Goal: Task Accomplishment & Management: Use online tool/utility

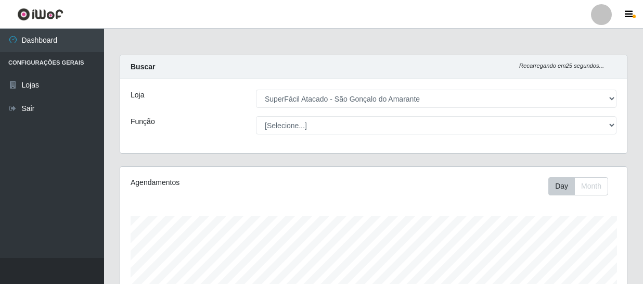
select select "408"
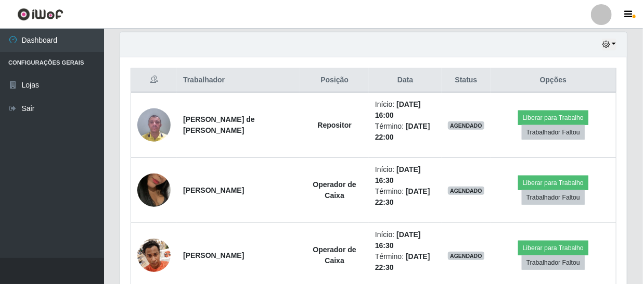
scroll to position [216, 507]
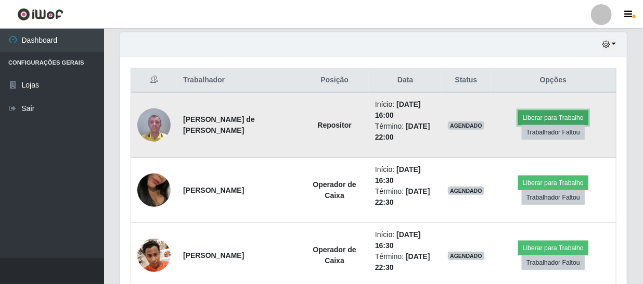
click at [557, 119] on button "Liberar para Trabalho" at bounding box center [553, 117] width 70 height 15
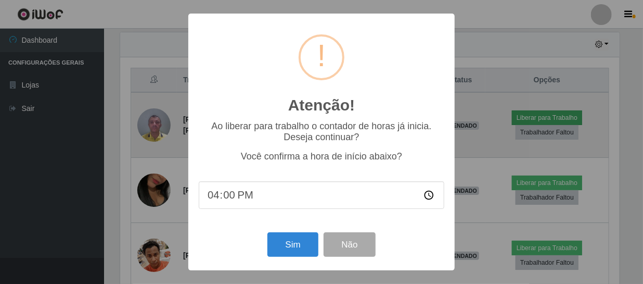
scroll to position [216, 502]
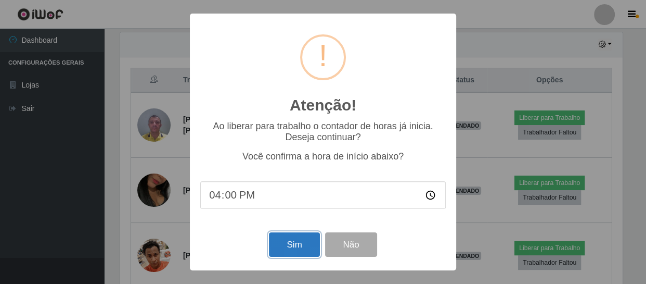
click at [291, 250] on button "Sim" at bounding box center [294, 244] width 50 height 24
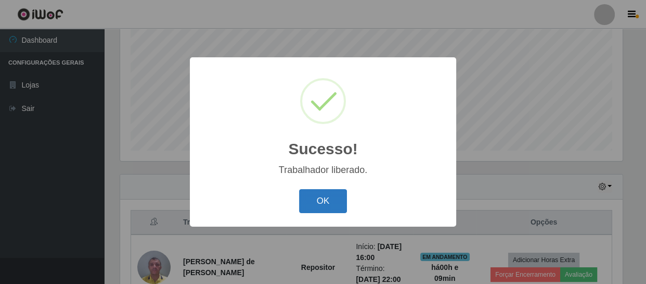
click at [334, 208] on button "OK" at bounding box center [323, 201] width 48 height 24
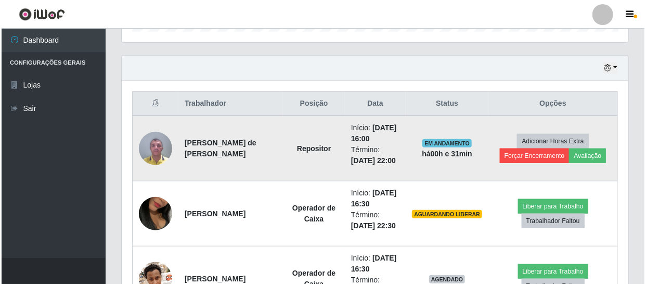
scroll to position [364, 0]
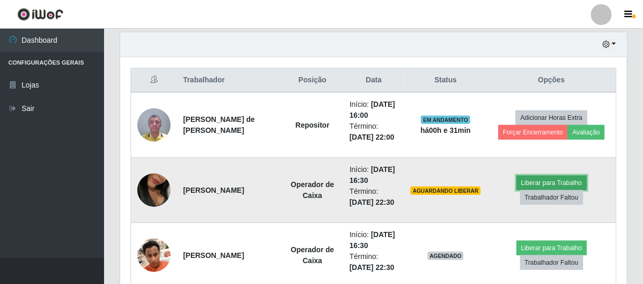
click at [546, 182] on button "Liberar para Trabalho" at bounding box center [552, 182] width 70 height 15
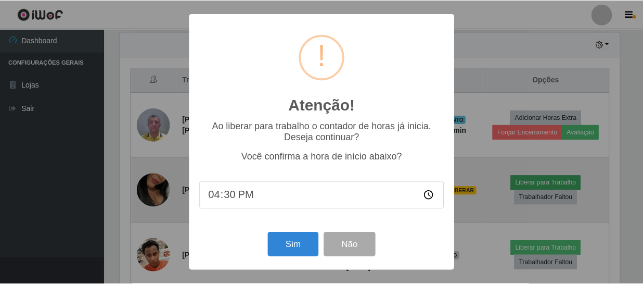
scroll to position [216, 502]
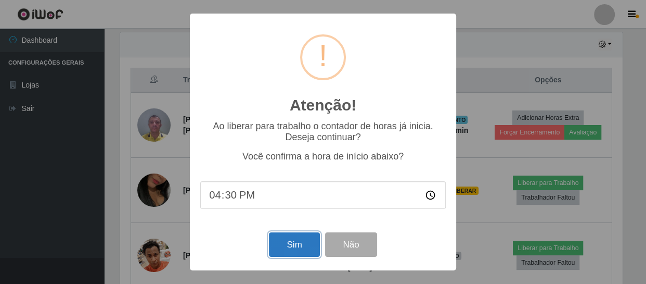
click at [291, 249] on button "Sim" at bounding box center [294, 244] width 50 height 24
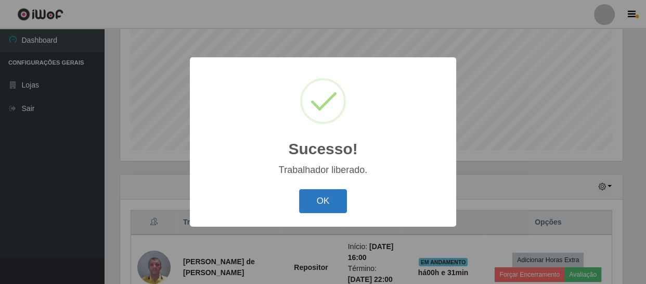
click at [322, 199] on button "OK" at bounding box center [323, 201] width 48 height 24
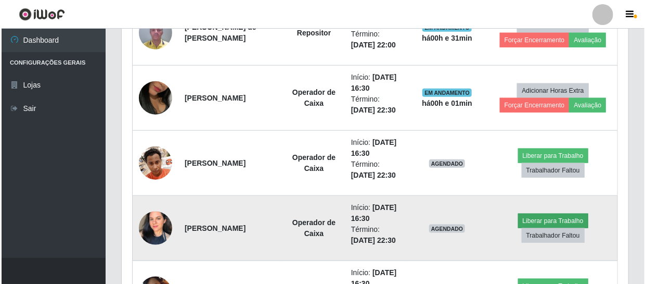
scroll to position [458, 0]
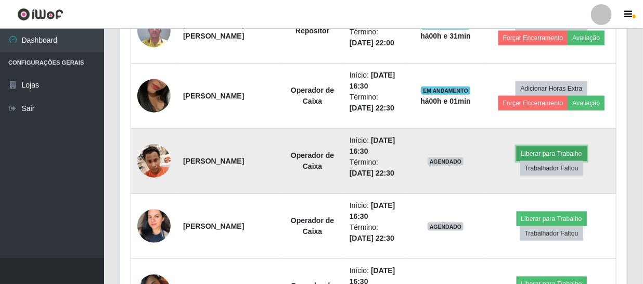
click at [535, 153] on button "Liberar para Trabalho" at bounding box center [552, 153] width 70 height 15
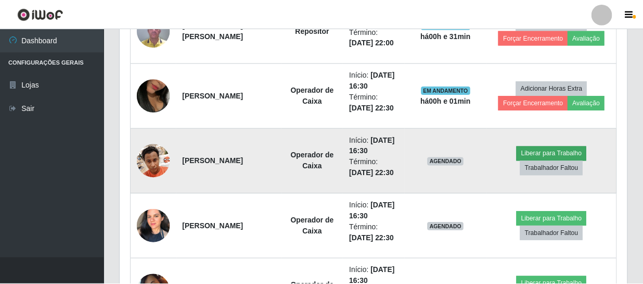
scroll to position [216, 502]
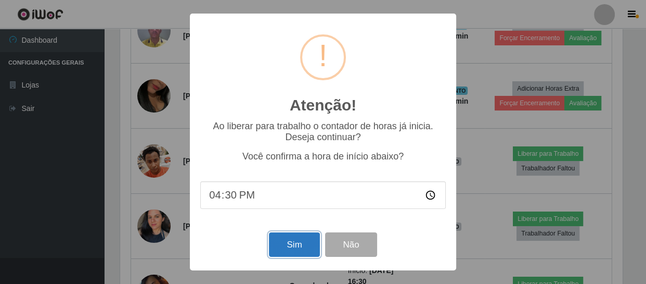
click at [288, 251] on button "Sim" at bounding box center [294, 244] width 50 height 24
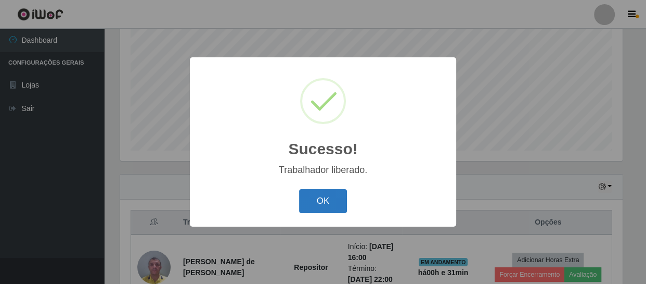
click at [322, 197] on button "OK" at bounding box center [323, 201] width 48 height 24
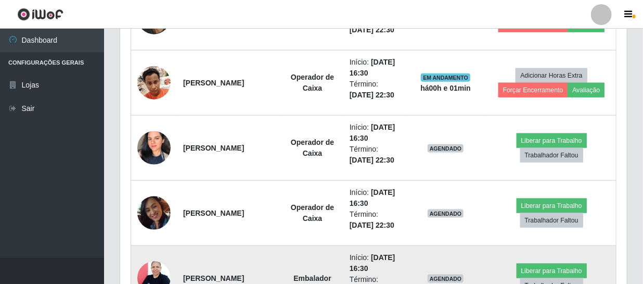
scroll to position [553, 0]
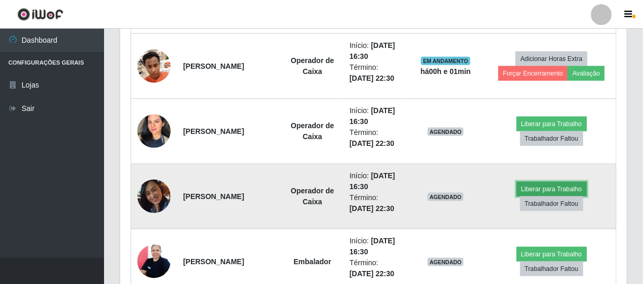
click at [530, 185] on button "Liberar para Trabalho" at bounding box center [552, 189] width 70 height 15
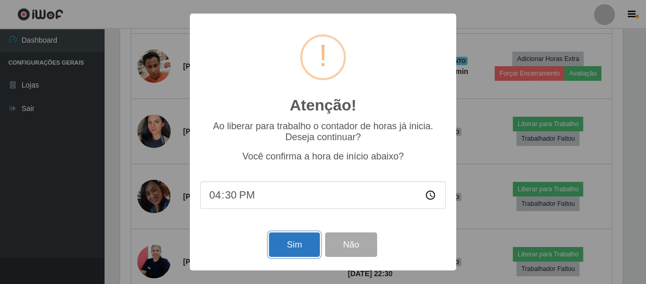
click at [293, 238] on button "Sim" at bounding box center [294, 244] width 50 height 24
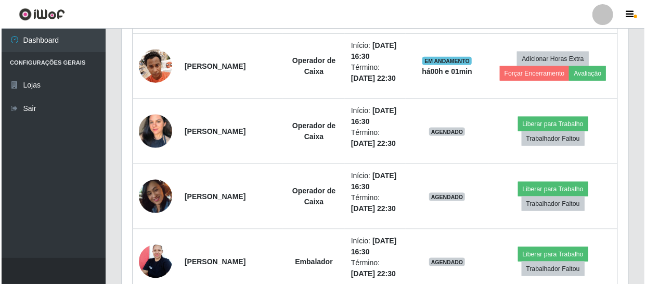
scroll to position [0, 0]
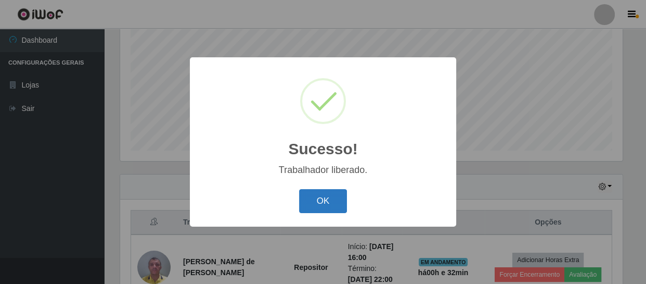
click at [326, 205] on button "OK" at bounding box center [323, 201] width 48 height 24
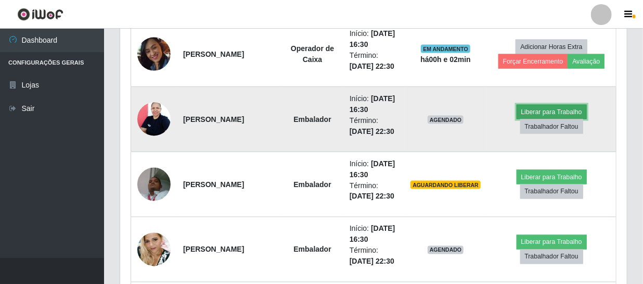
click at [542, 108] on button "Liberar para Trabalho" at bounding box center [552, 112] width 70 height 15
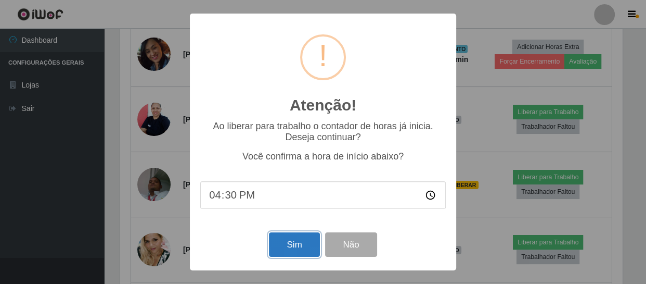
click at [297, 253] on button "Sim" at bounding box center [294, 244] width 50 height 24
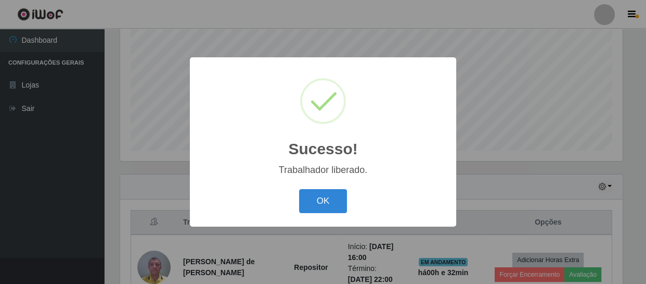
click at [307, 187] on div "OK Cancel" at bounding box center [323, 201] width 246 height 30
click at [314, 192] on button "OK" at bounding box center [323, 201] width 48 height 24
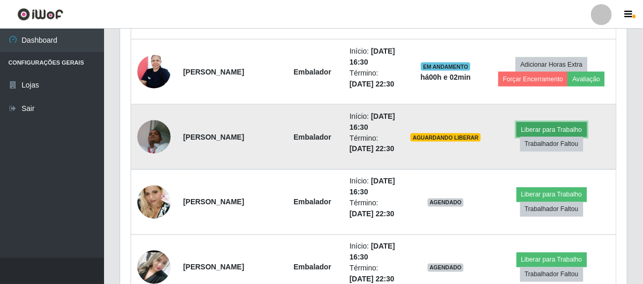
click at [530, 128] on button "Liberar para Trabalho" at bounding box center [552, 129] width 70 height 15
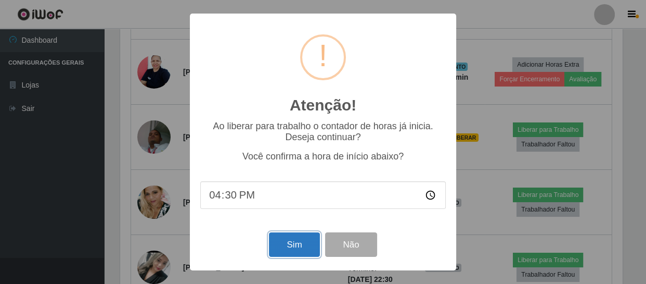
click at [318, 242] on button "Sim" at bounding box center [294, 244] width 50 height 24
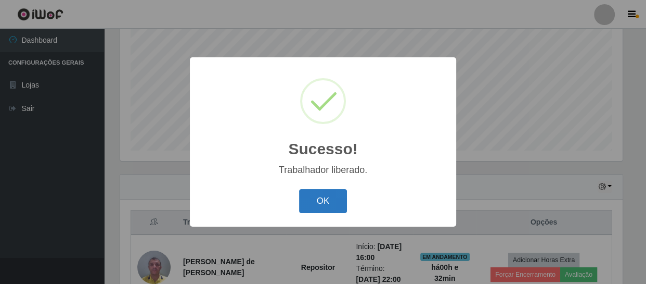
drag, startPoint x: 337, startPoint y: 197, endPoint x: 393, endPoint y: 193, distance: 56.9
click at [337, 197] on button "OK" at bounding box center [323, 201] width 48 height 24
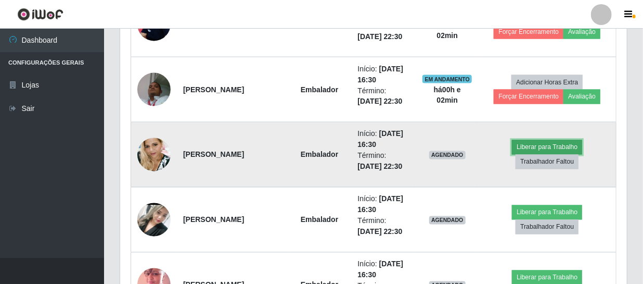
click at [525, 146] on button "Liberar para Trabalho" at bounding box center [547, 147] width 70 height 15
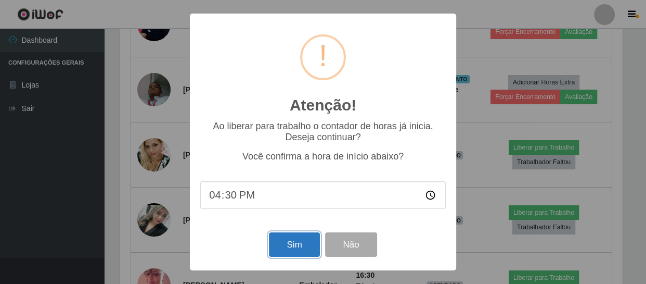
click at [307, 248] on button "Sim" at bounding box center [294, 244] width 50 height 24
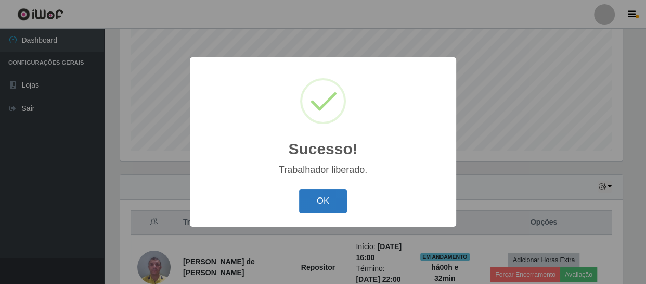
click at [317, 201] on button "OK" at bounding box center [323, 201] width 48 height 24
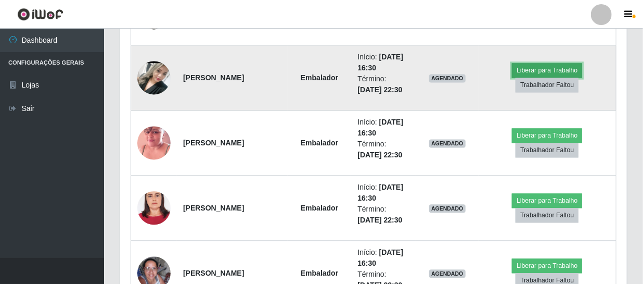
click at [540, 68] on button "Liberar para Trabalho" at bounding box center [547, 70] width 70 height 15
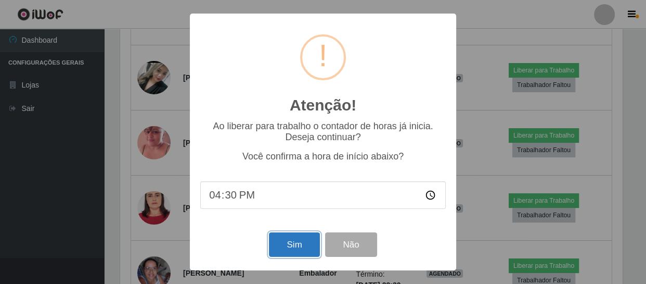
click at [287, 239] on button "Sim" at bounding box center [294, 244] width 50 height 24
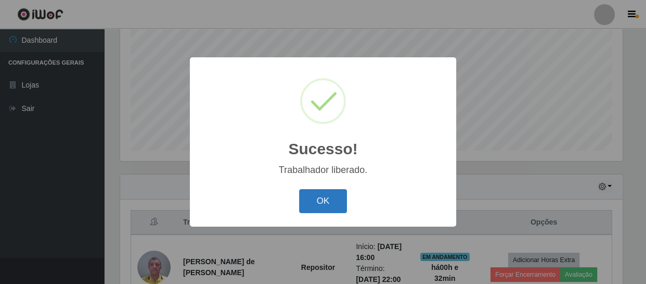
click at [330, 198] on button "OK" at bounding box center [323, 201] width 48 height 24
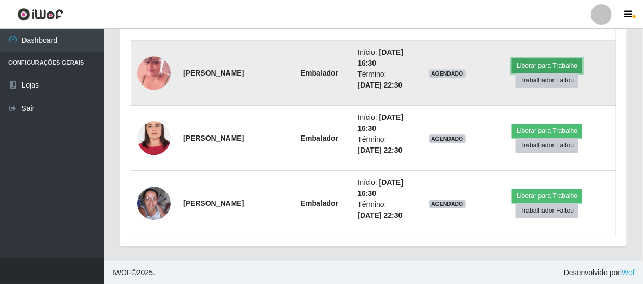
click at [546, 66] on button "Liberar para Trabalho" at bounding box center [547, 65] width 70 height 15
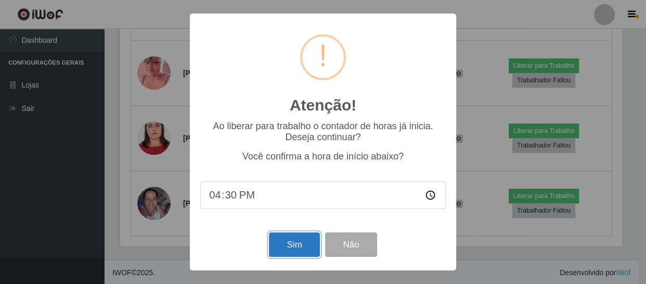
click at [294, 247] on button "Sim" at bounding box center [294, 244] width 50 height 24
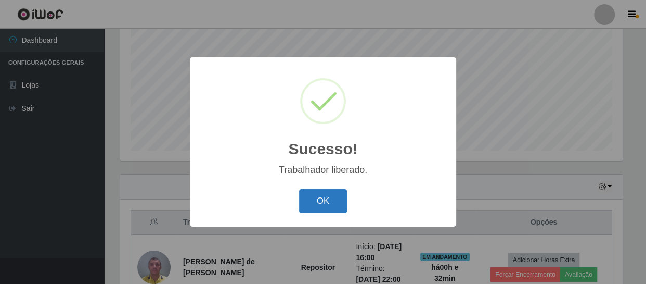
click at [314, 203] on button "OK" at bounding box center [323, 201] width 48 height 24
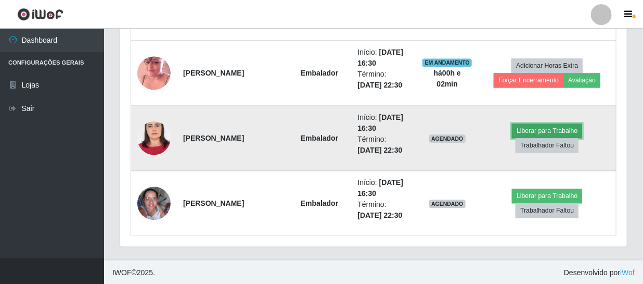
click at [535, 125] on button "Liberar para Trabalho" at bounding box center [547, 130] width 70 height 15
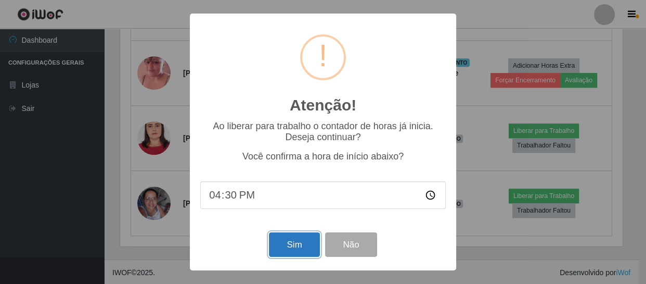
click at [312, 249] on button "Sim" at bounding box center [294, 244] width 50 height 24
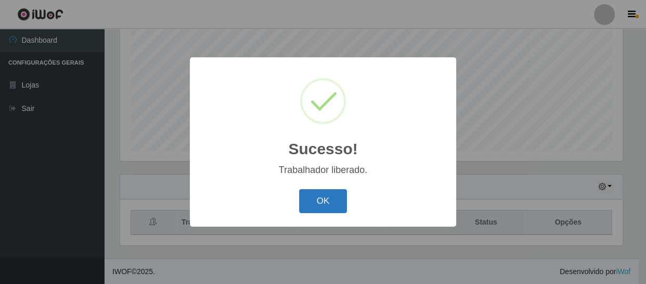
click at [320, 203] on button "OK" at bounding box center [323, 201] width 48 height 24
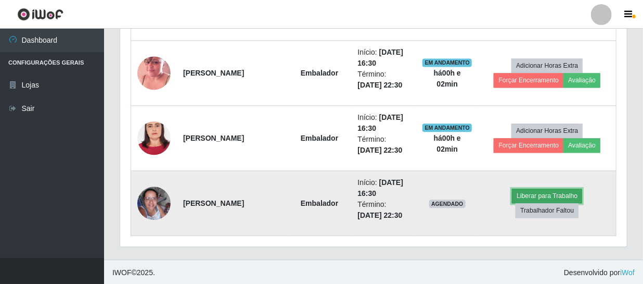
click at [528, 194] on button "Liberar para Trabalho" at bounding box center [547, 195] width 70 height 15
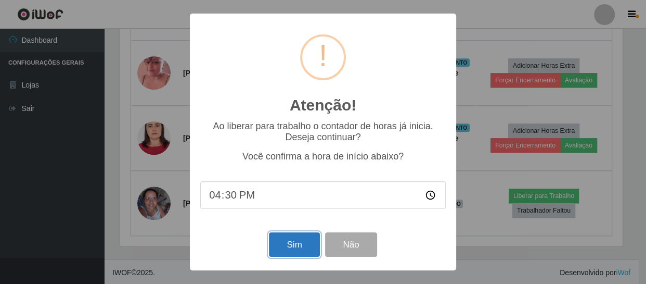
click at [300, 240] on button "Sim" at bounding box center [294, 244] width 50 height 24
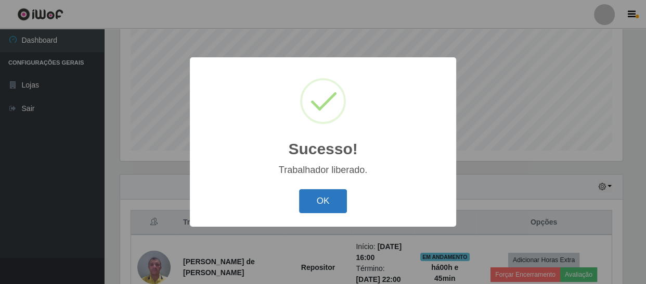
click at [336, 200] on button "OK" at bounding box center [323, 201] width 48 height 24
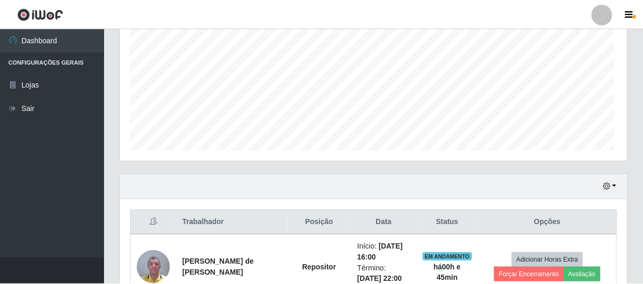
scroll to position [216, 507]
